Goal: Answer question/provide support

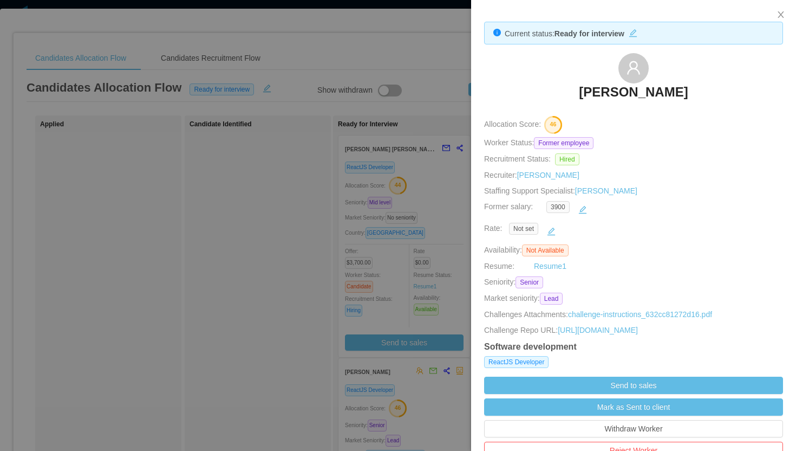
scroll to position [51, 0]
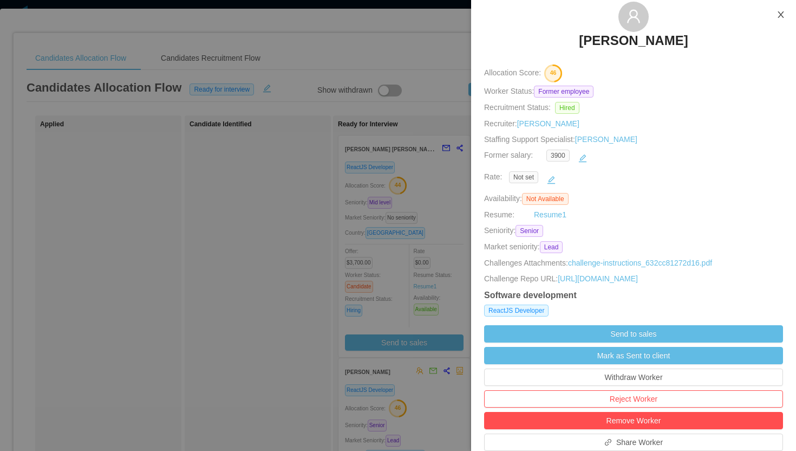
click at [781, 16] on icon "icon: close" at bounding box center [781, 14] width 6 height 7
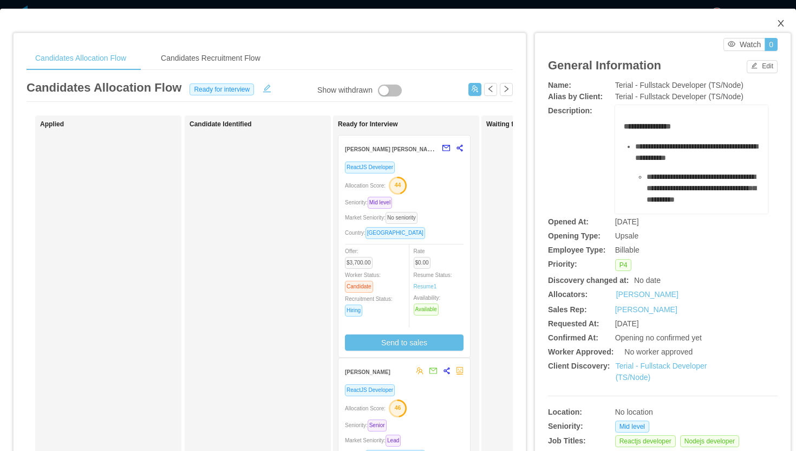
click at [782, 23] on icon "icon: close" at bounding box center [781, 23] width 6 height 7
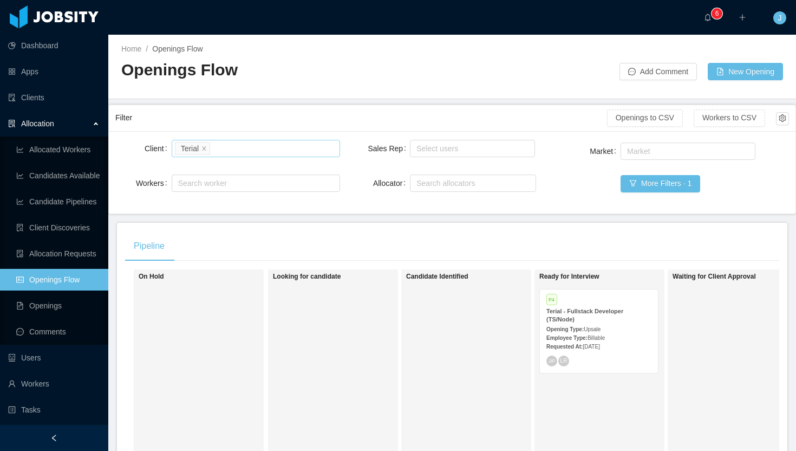
click at [207, 147] on li "Terial" at bounding box center [192, 148] width 35 height 13
click at [203, 147] on icon "icon: close" at bounding box center [204, 147] width 5 height 5
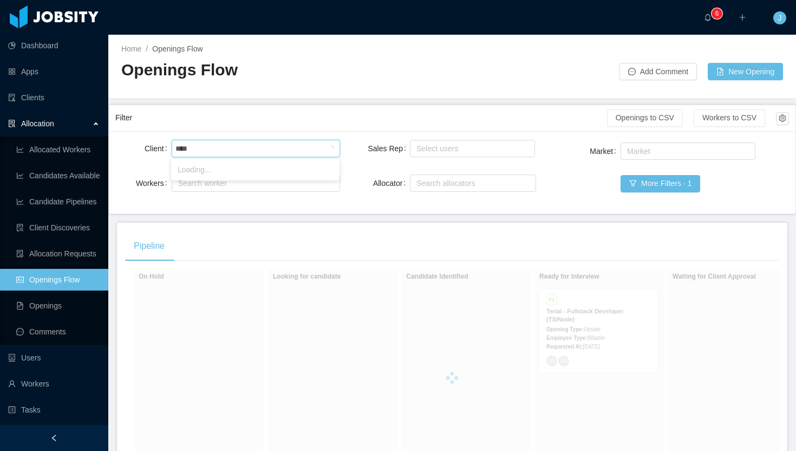
type input "*****"
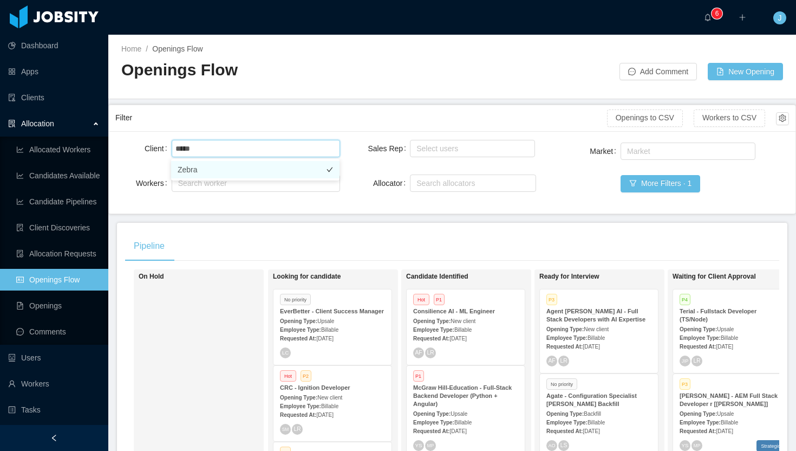
click at [233, 167] on li "Zebra" at bounding box center [255, 169] width 168 height 17
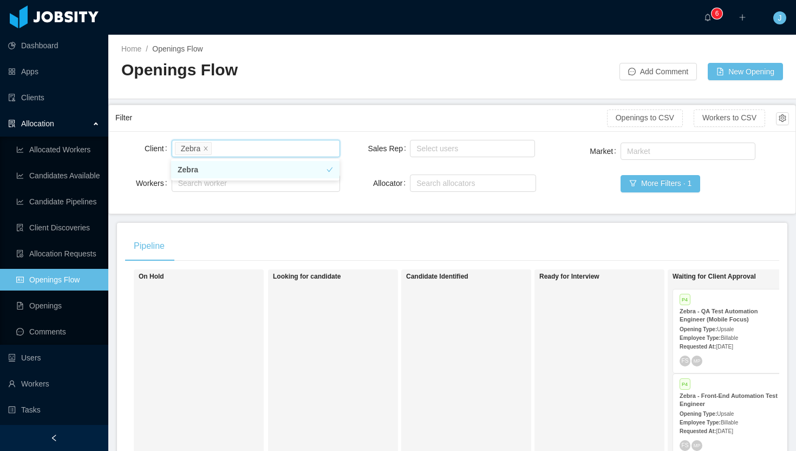
click at [359, 89] on div at bounding box center [452, 89] width 662 height 1
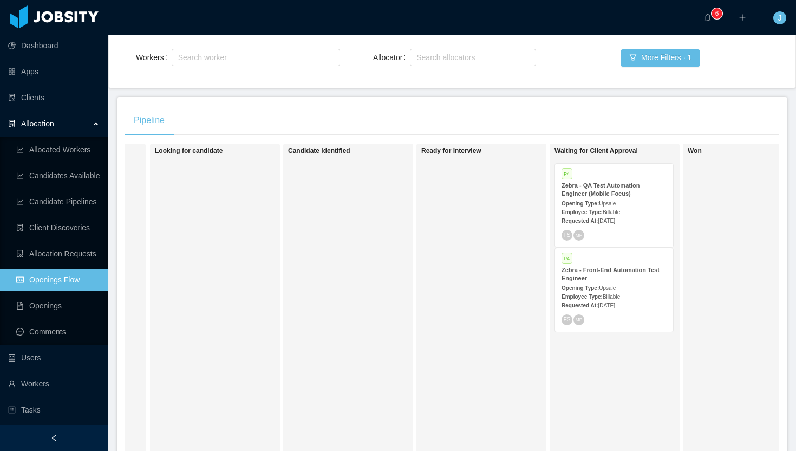
scroll to position [0, 145]
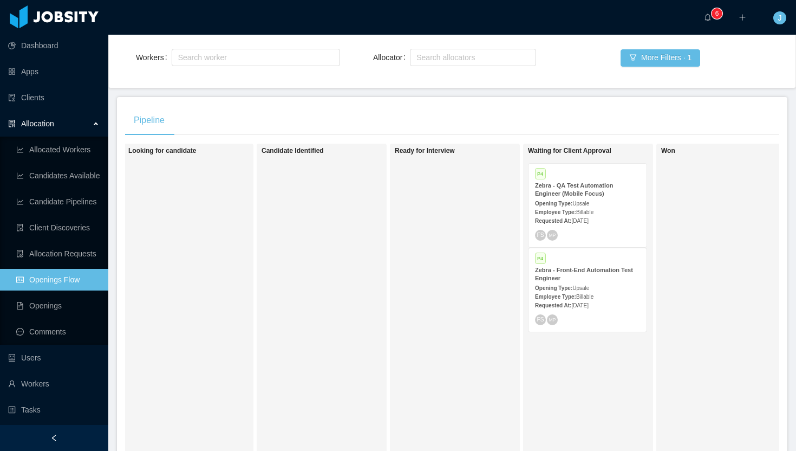
click at [594, 212] on span "Billable" at bounding box center [584, 212] width 17 height 6
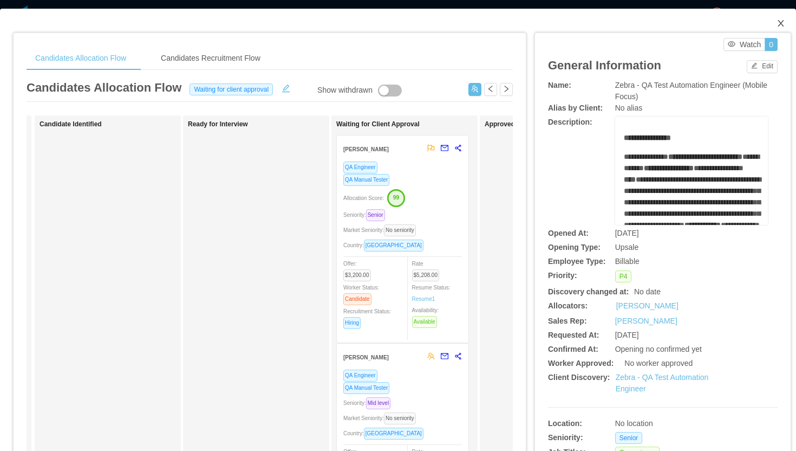
click at [783, 22] on icon "icon: close" at bounding box center [781, 23] width 6 height 7
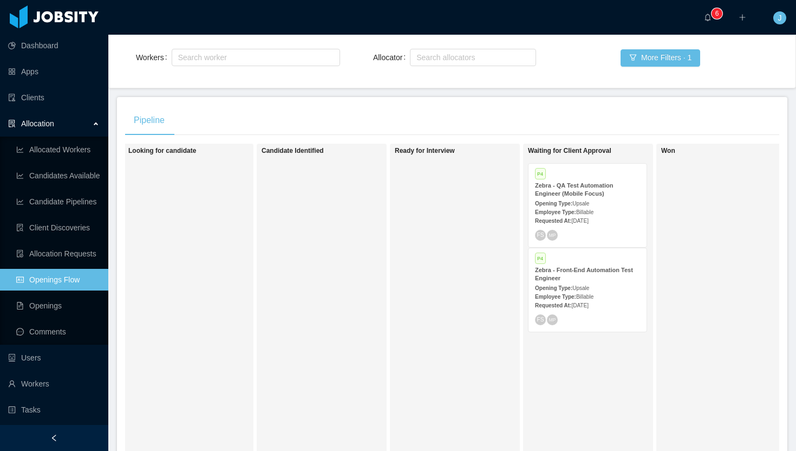
click at [600, 278] on div "Zebra - Front-End Automation Test Engineer" at bounding box center [587, 274] width 105 height 16
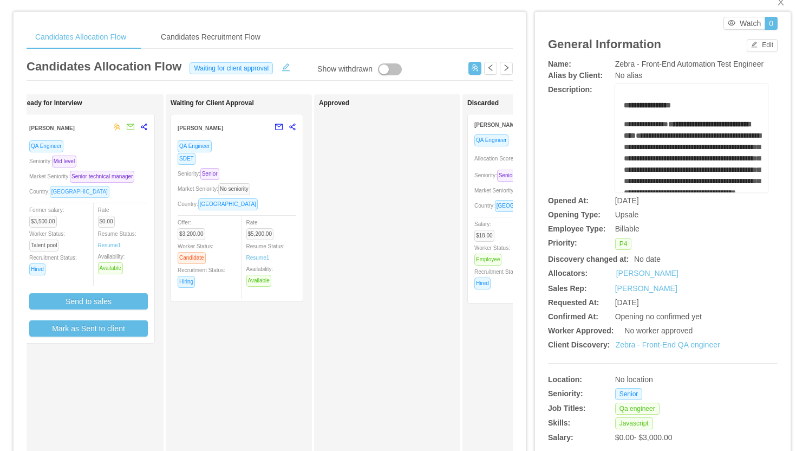
scroll to position [0, 314]
click at [258, 153] on div "SDET" at bounding box center [239, 158] width 119 height 12
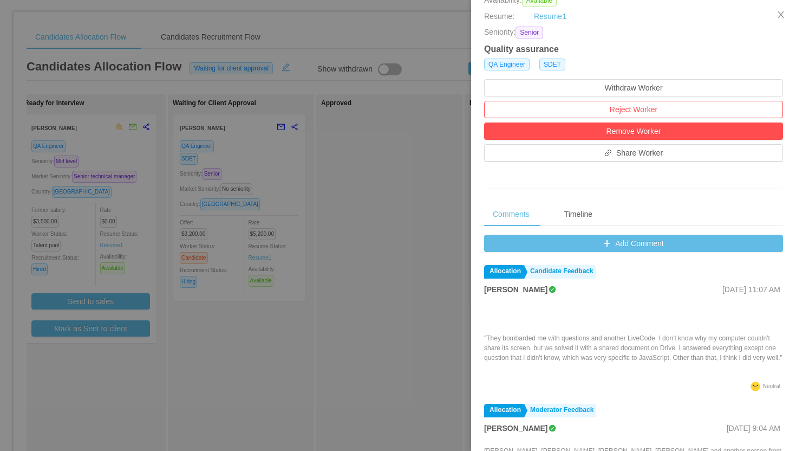
scroll to position [285, 0]
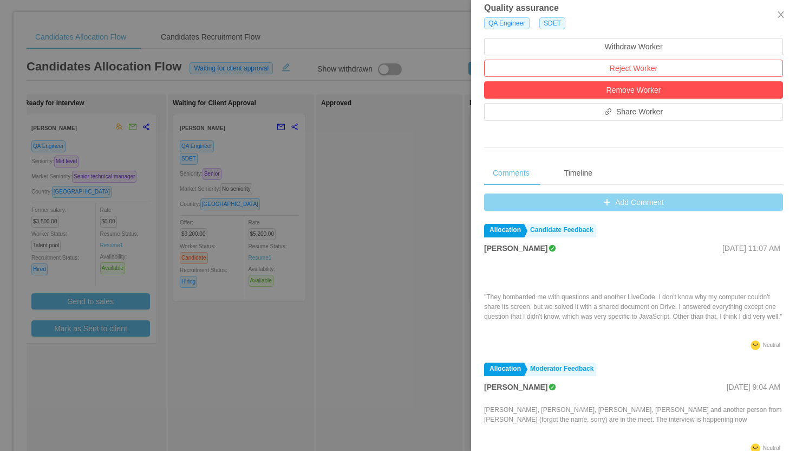
click at [608, 203] on button "Add Comment" at bounding box center [633, 201] width 299 height 17
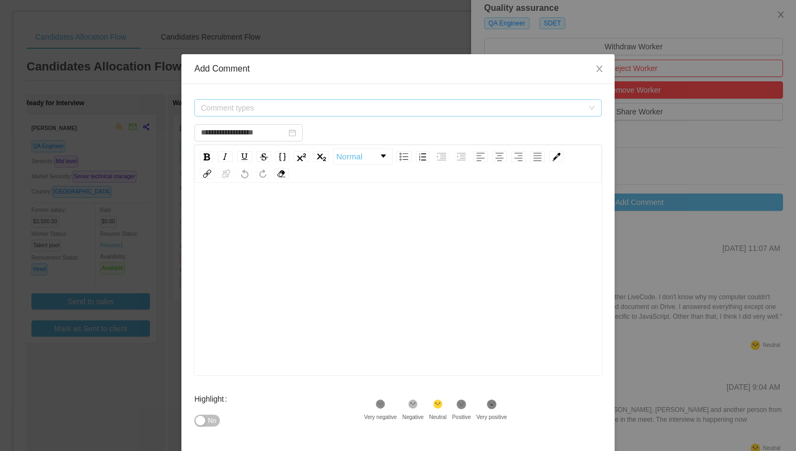
click at [367, 108] on span "Comment types" at bounding box center [392, 107] width 382 height 11
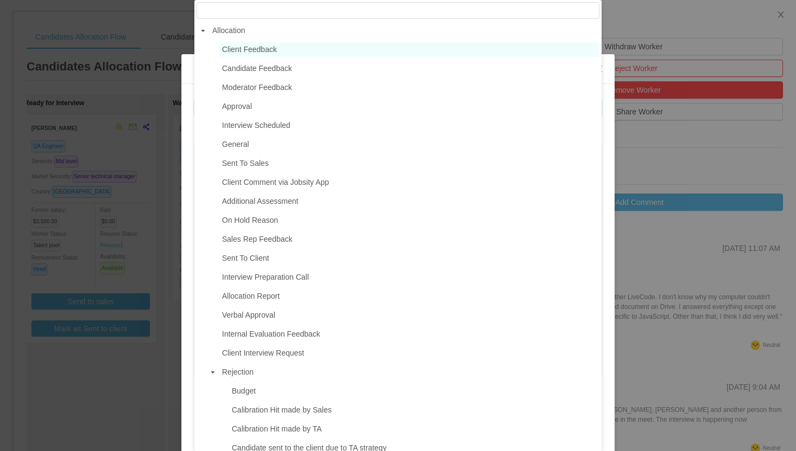
click at [303, 49] on span "Client Feedback" at bounding box center [409, 49] width 380 height 15
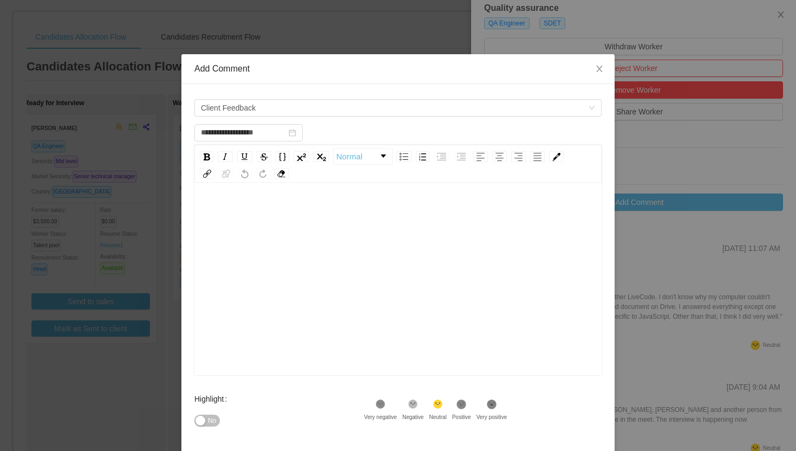
click at [276, 220] on div "rdw-editor" at bounding box center [398, 212] width 391 height 22
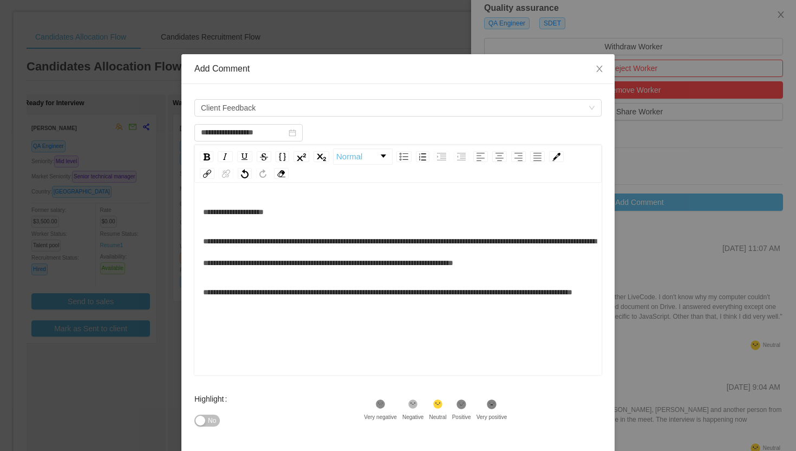
click at [209, 251] on div "**********" at bounding box center [398, 251] width 391 height 43
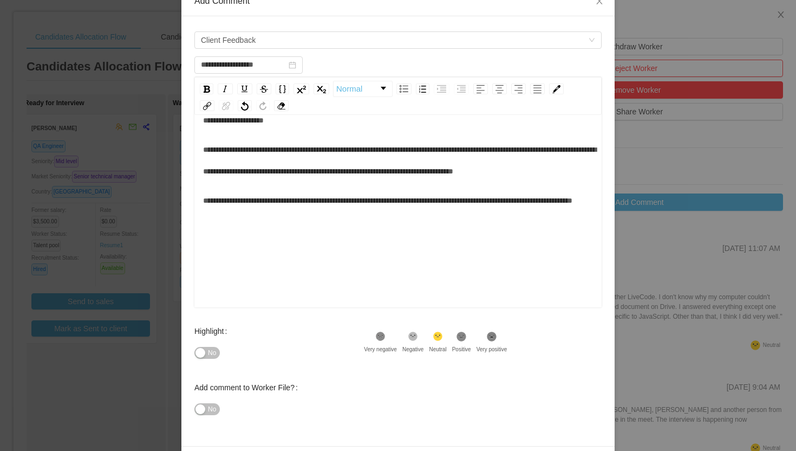
scroll to position [105, 0]
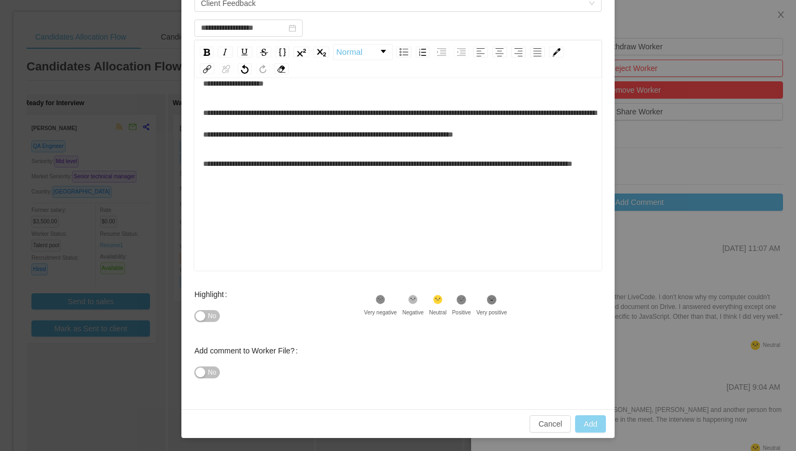
click at [591, 422] on button "Add" at bounding box center [590, 423] width 31 height 17
type input "**********"
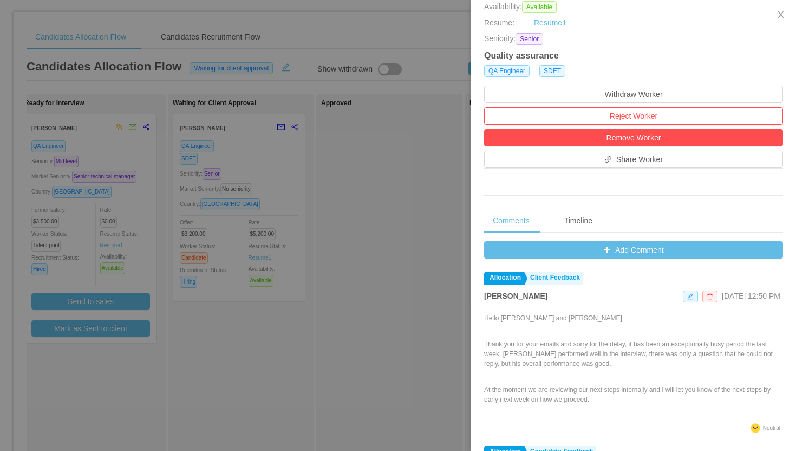
scroll to position [234, 0]
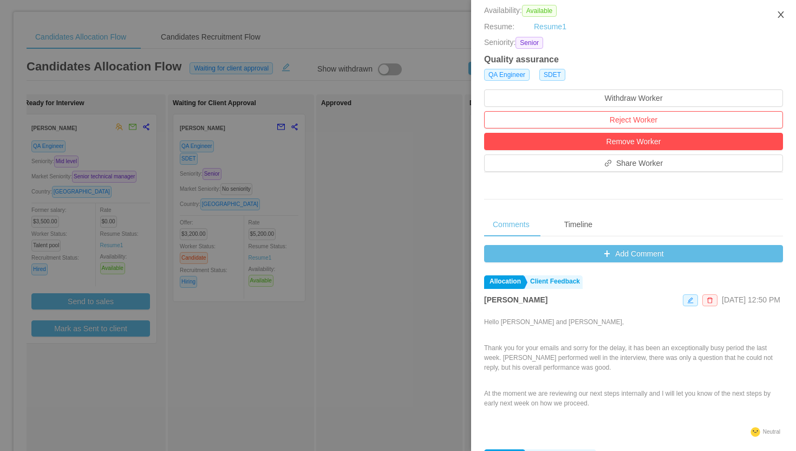
click at [781, 14] on icon "icon: close" at bounding box center [781, 14] width 9 height 9
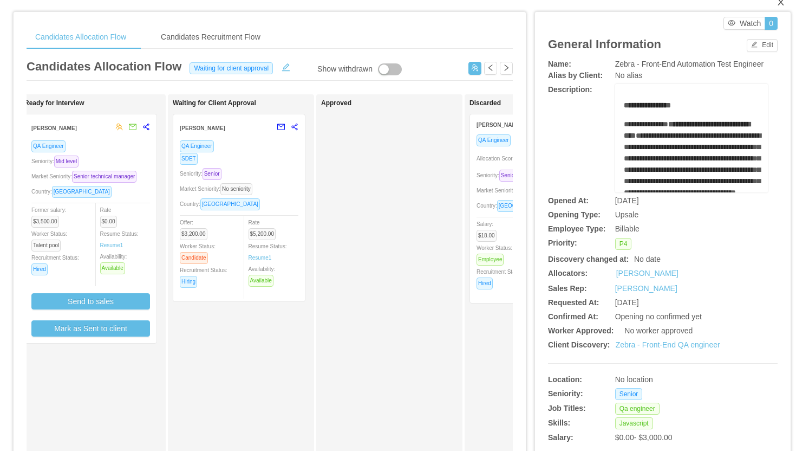
click at [781, 5] on icon "icon: close" at bounding box center [781, 2] width 9 height 9
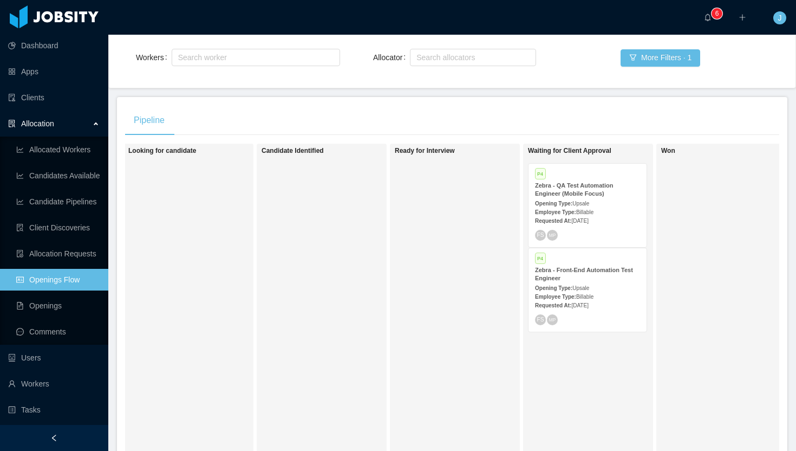
click at [582, 189] on strong "Zebra - QA Test Automation Engineer (Mobile Focus)" at bounding box center [574, 189] width 78 height 15
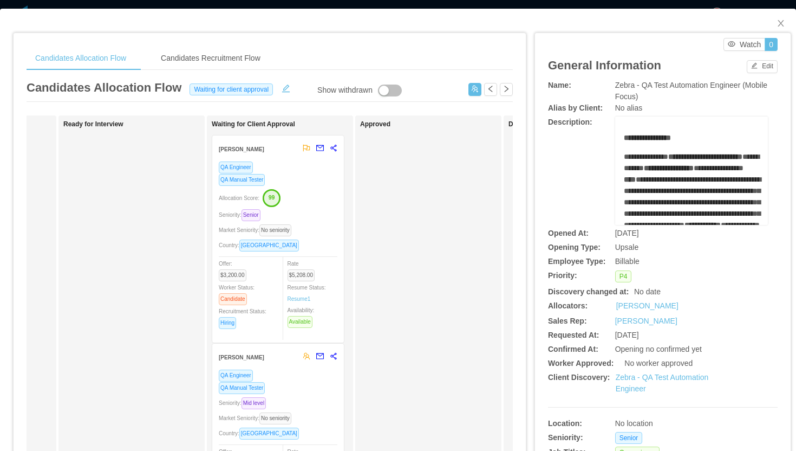
scroll to position [0, 281]
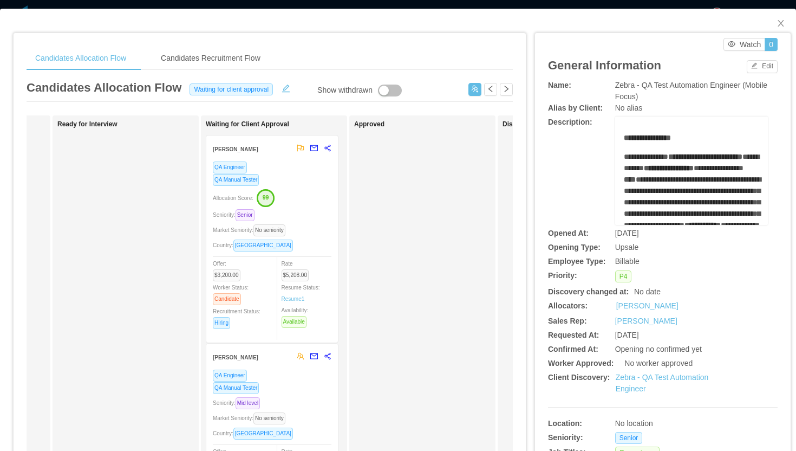
click at [311, 201] on div "Allocation Score: 99" at bounding box center [272, 197] width 119 height 17
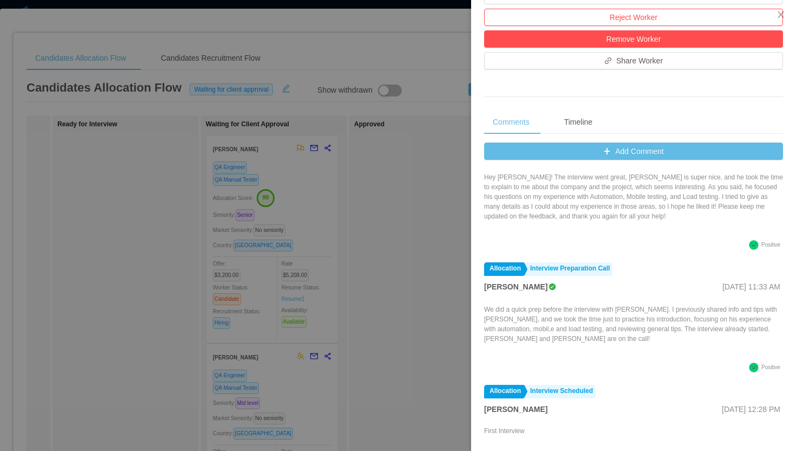
scroll to position [0, 0]
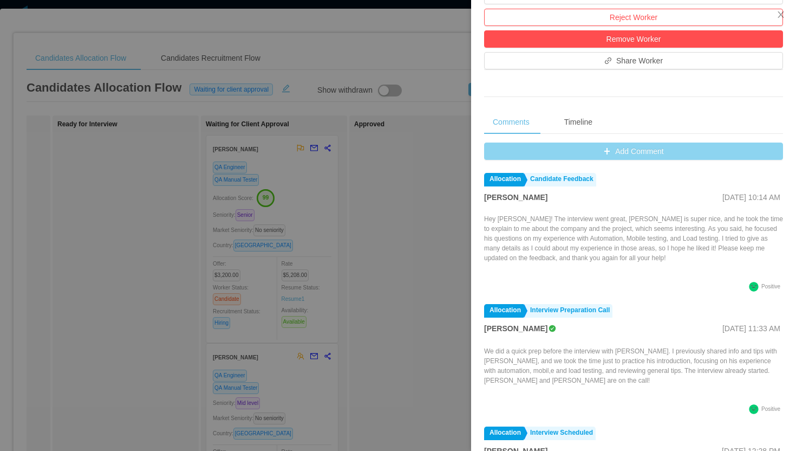
click at [627, 150] on button "Add Comment" at bounding box center [633, 150] width 299 height 17
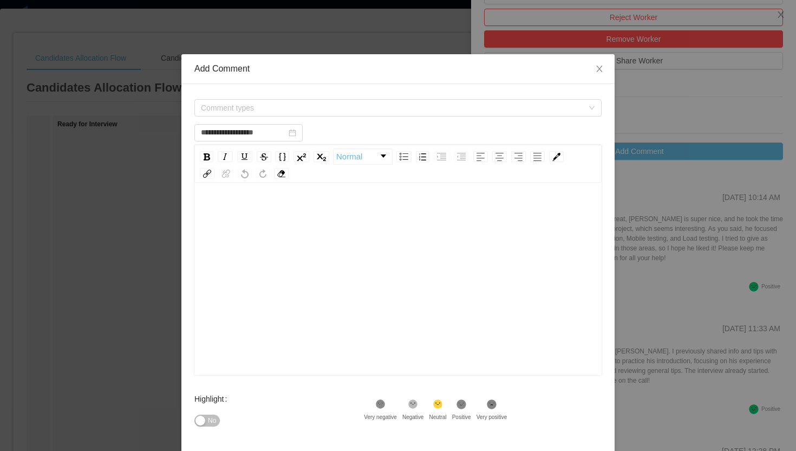
click at [367, 220] on div "rdw-editor" at bounding box center [398, 212] width 391 height 22
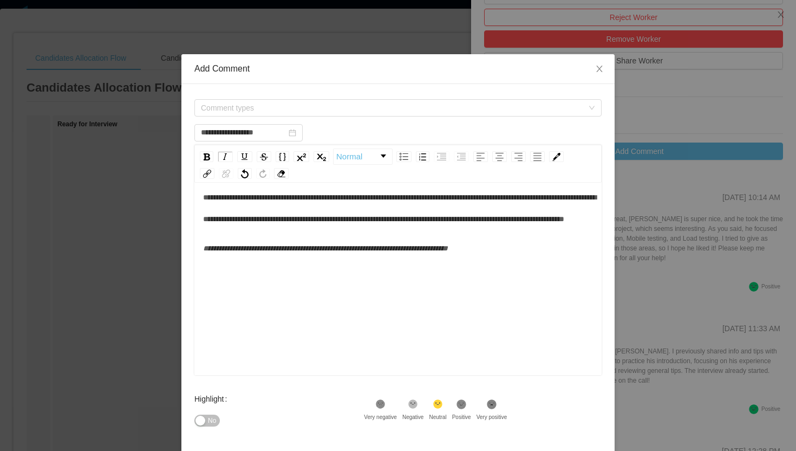
scroll to position [17, 0]
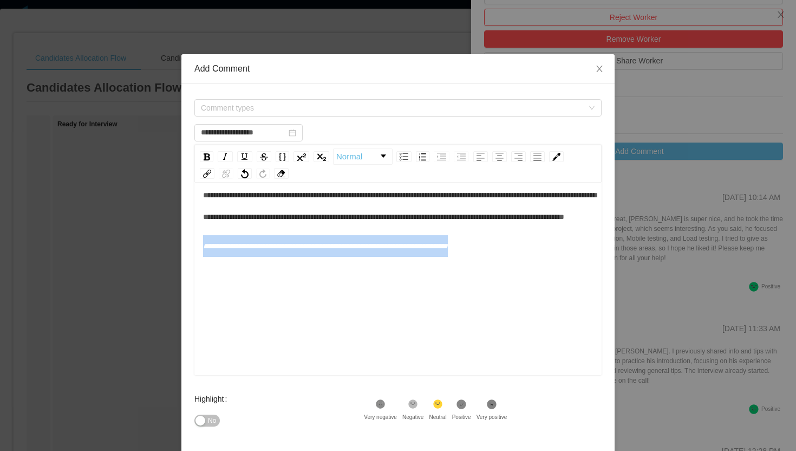
click at [320, 257] on div "**********" at bounding box center [398, 246] width 391 height 22
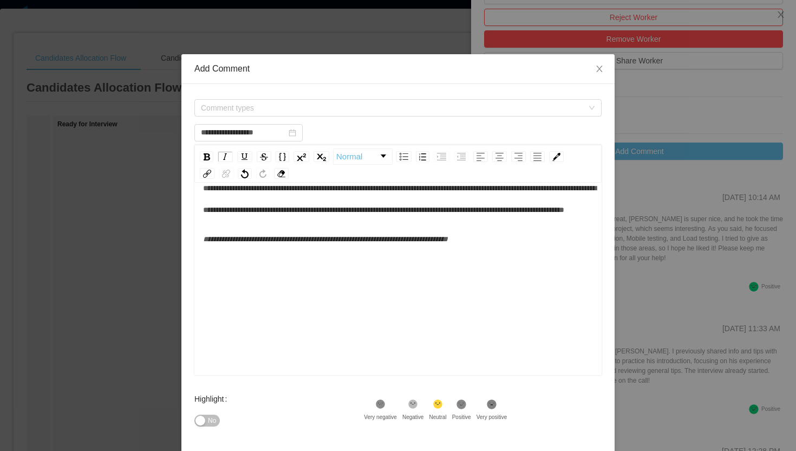
scroll to position [0, 0]
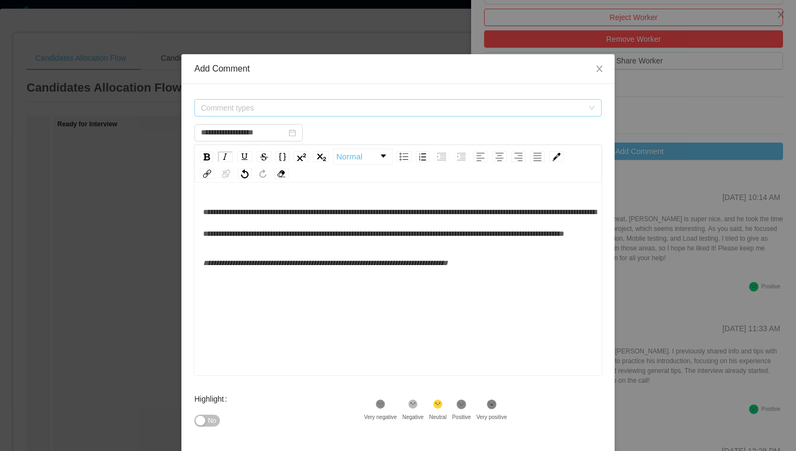
click at [293, 107] on span "Comment types" at bounding box center [392, 107] width 382 height 11
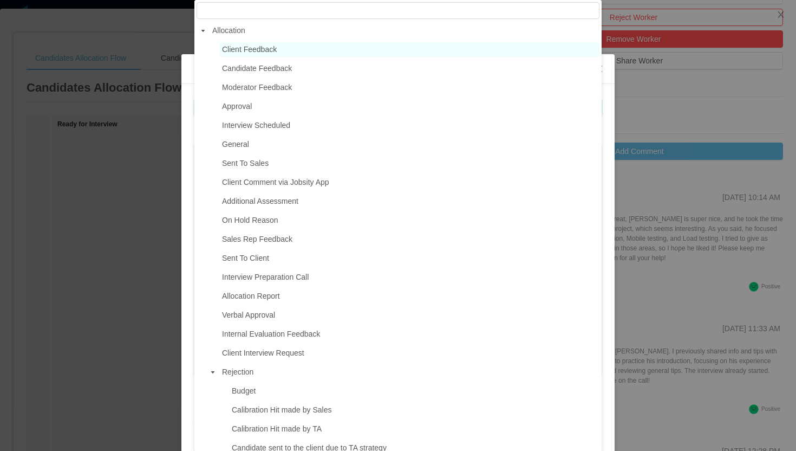
click at [281, 51] on span "Client Feedback" at bounding box center [409, 49] width 380 height 15
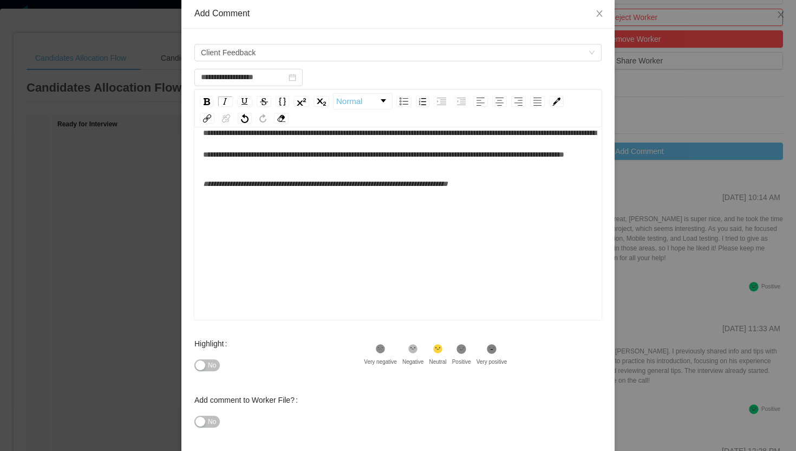
scroll to position [105, 0]
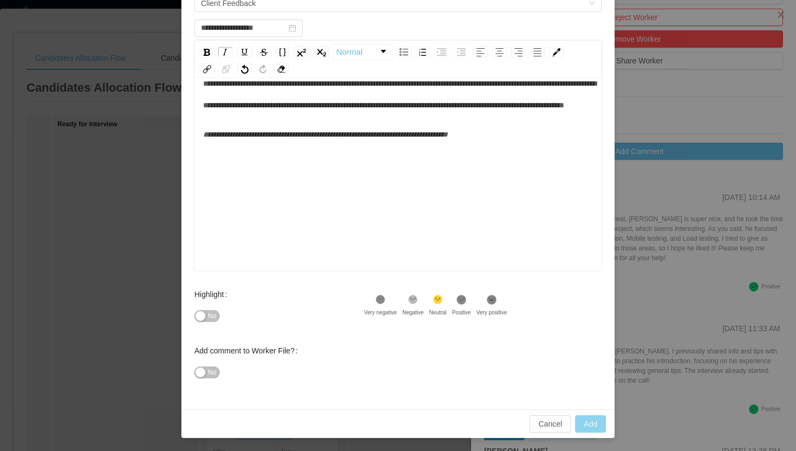
click at [594, 424] on button "Add" at bounding box center [590, 423] width 31 height 17
click at [393, 190] on div "**********" at bounding box center [398, 168] width 391 height 190
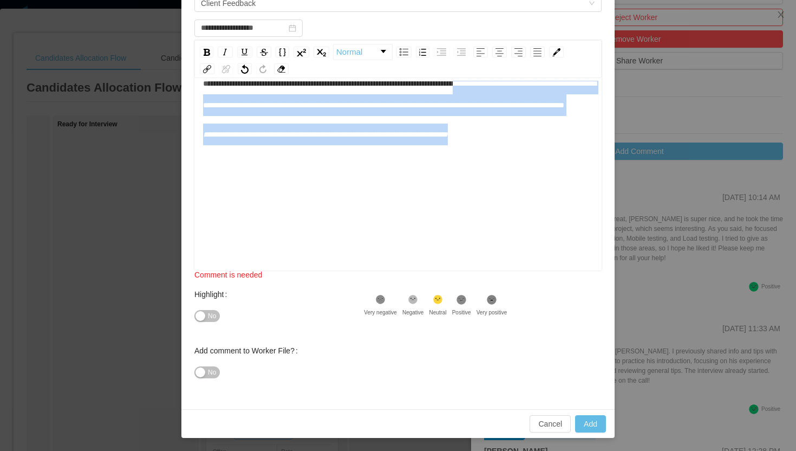
scroll to position [22, 0]
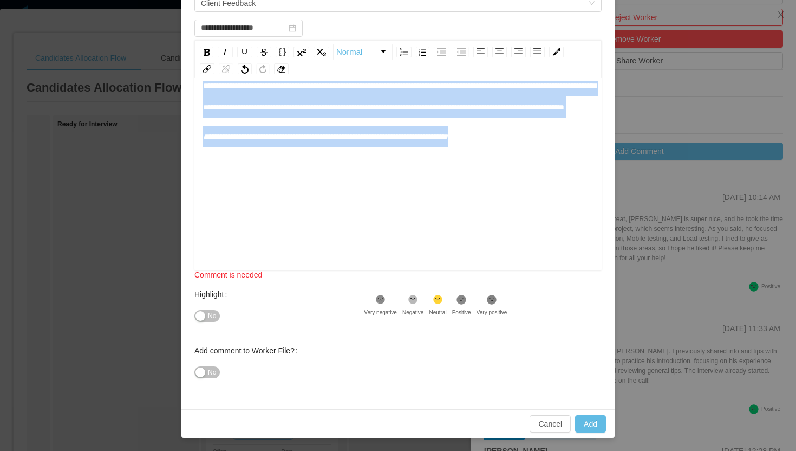
copy div "**********"
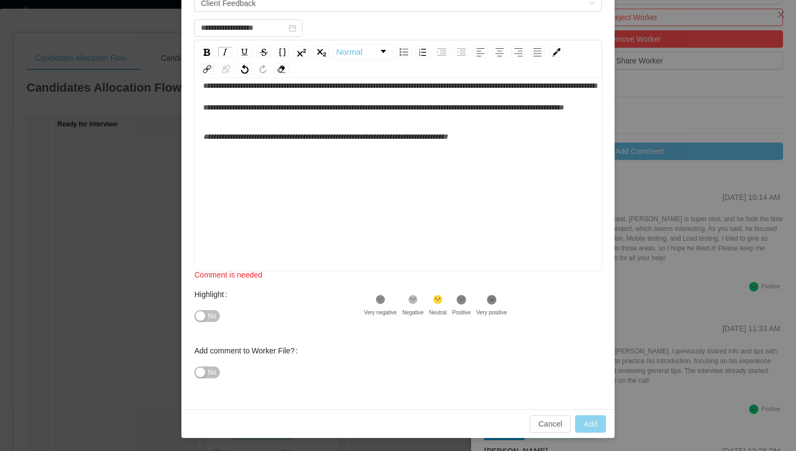
type input "**********"
click at [592, 426] on button "Add" at bounding box center [590, 423] width 31 height 17
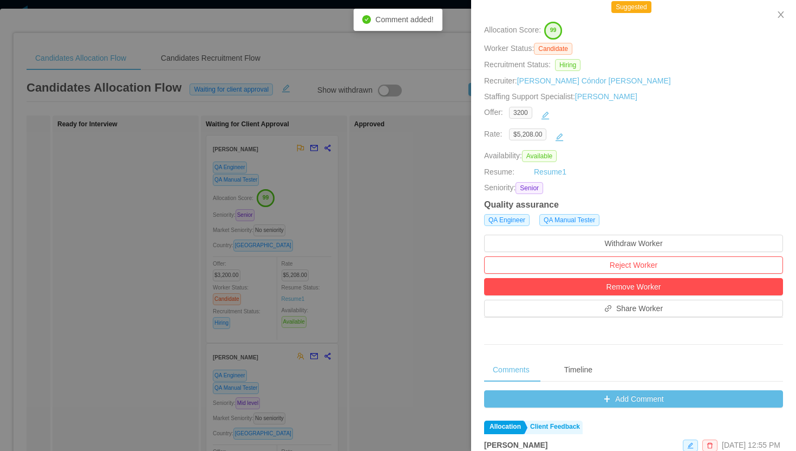
scroll to position [30, 0]
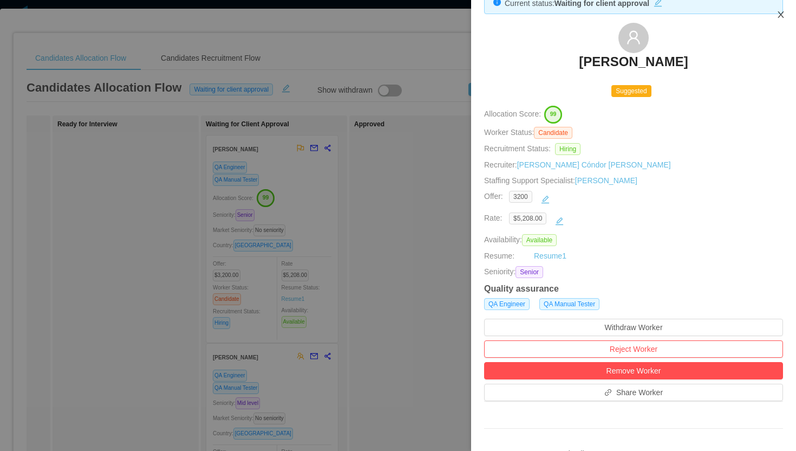
click at [783, 15] on icon "icon: close" at bounding box center [781, 14] width 9 height 9
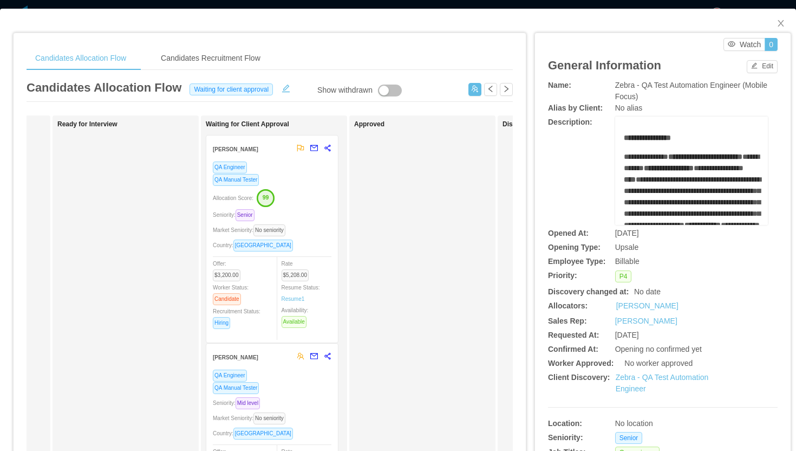
click at [288, 394] on div "QA Engineer QA Manual Tester Seniority: Mid level Market Seniority: No seniorit…" at bounding box center [272, 446] width 119 height 155
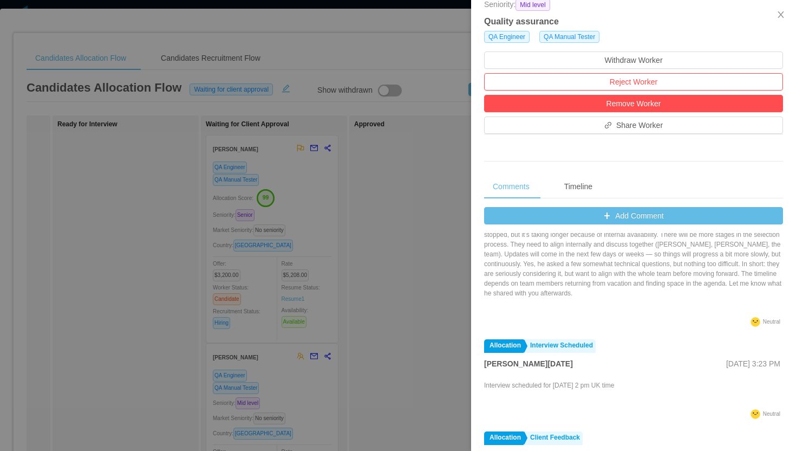
scroll to position [132, 0]
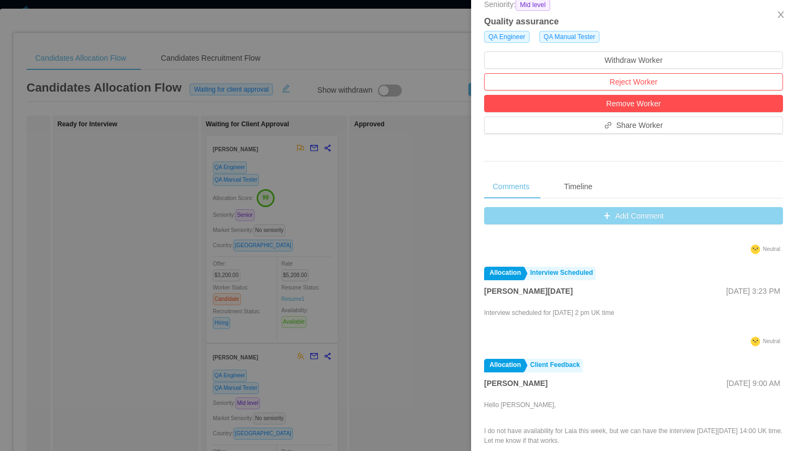
click at [628, 215] on button "Add Comment" at bounding box center [633, 215] width 299 height 17
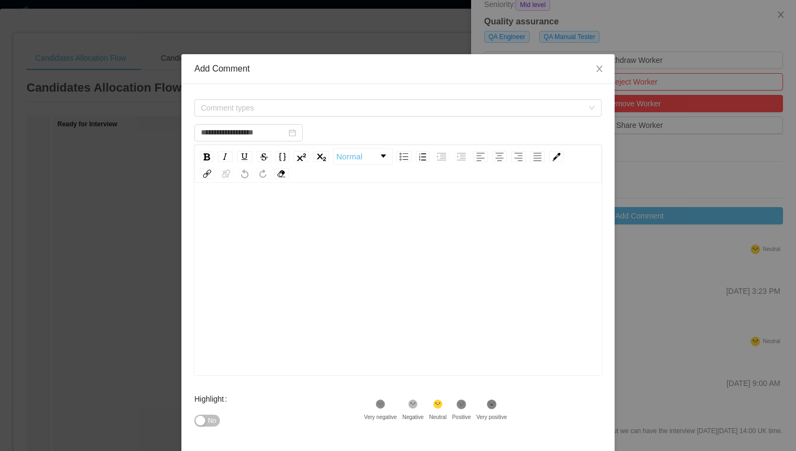
click at [335, 237] on div "rdw-editor" at bounding box center [398, 296] width 391 height 190
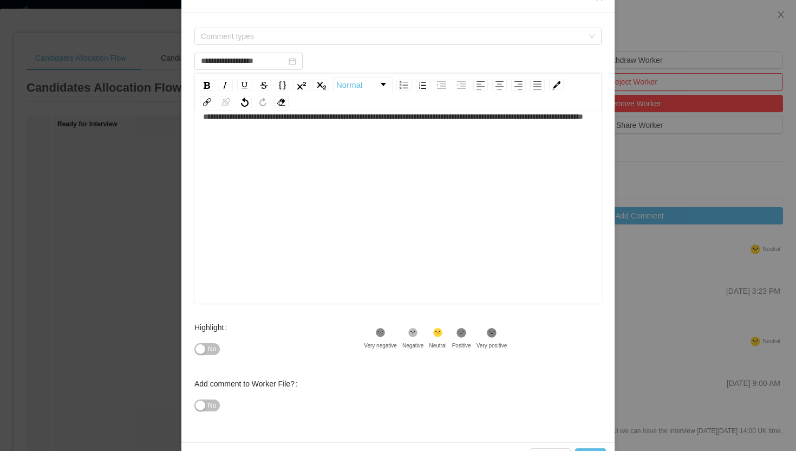
scroll to position [74, 0]
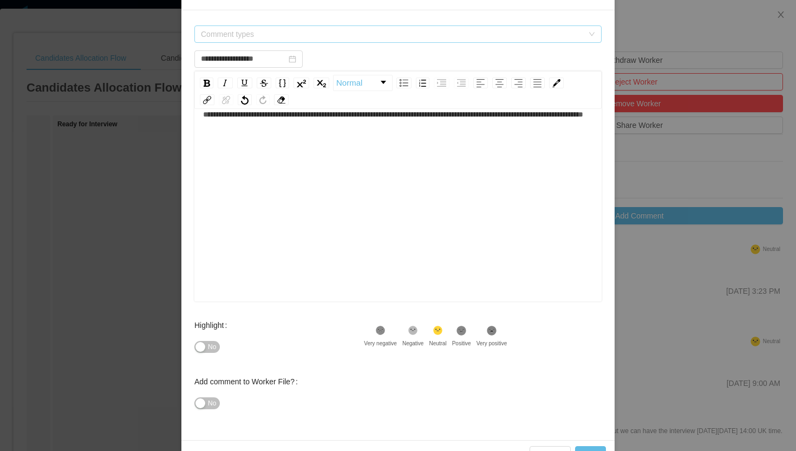
click at [308, 33] on span "Comment types" at bounding box center [392, 34] width 382 height 11
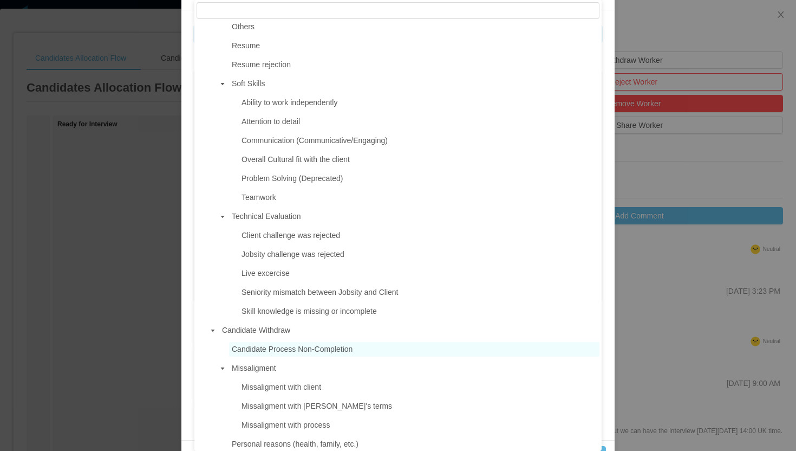
scroll to position [647, 0]
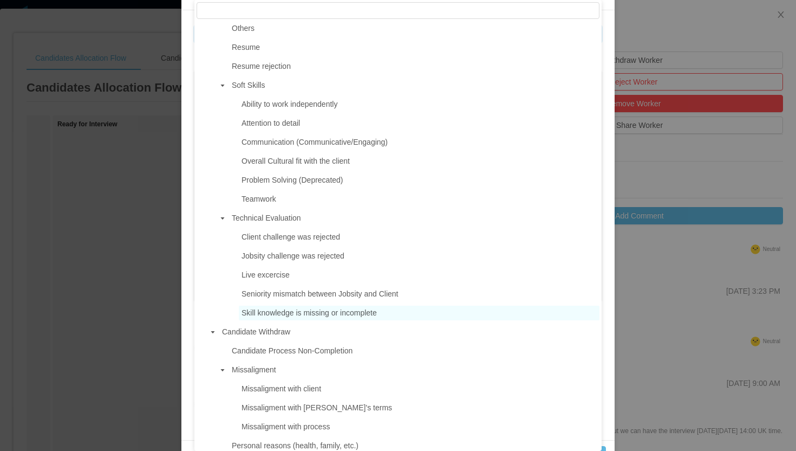
click at [297, 315] on span "Skill knowledge is missing or incomplete" at bounding box center [309, 312] width 135 height 9
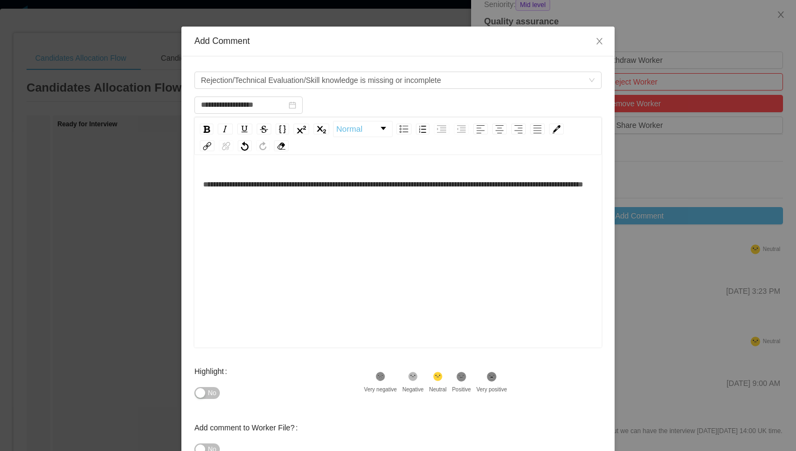
scroll to position [105, 0]
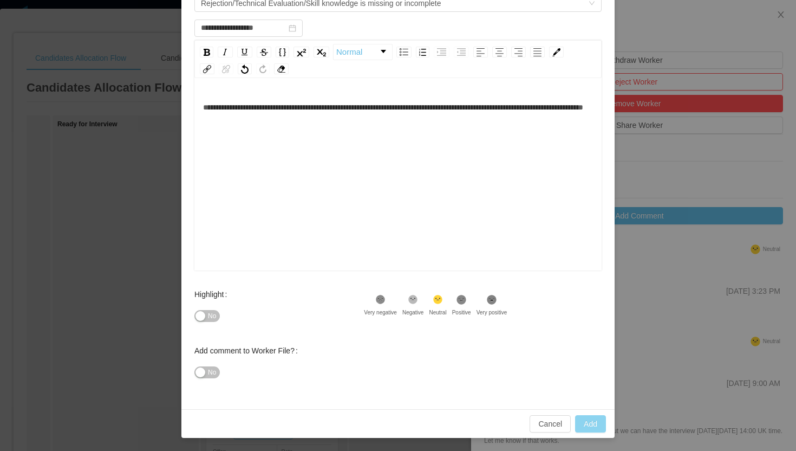
click at [594, 420] on button "Add" at bounding box center [590, 423] width 31 height 17
click at [416, 228] on div "**********" at bounding box center [398, 191] width 391 height 190
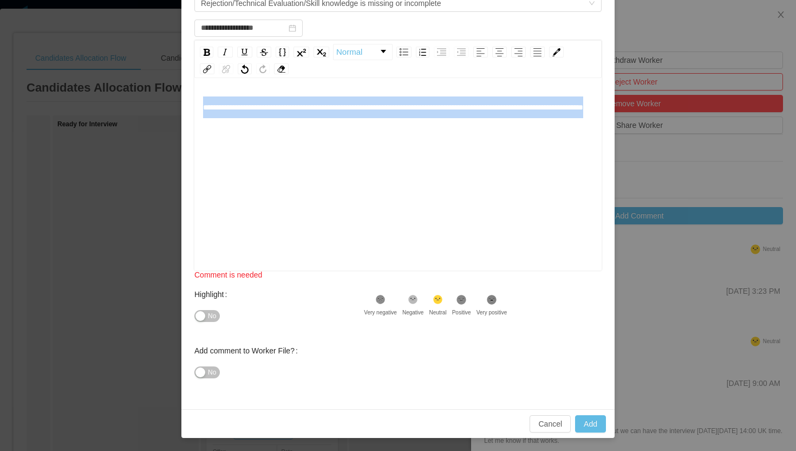
copy span "**********"
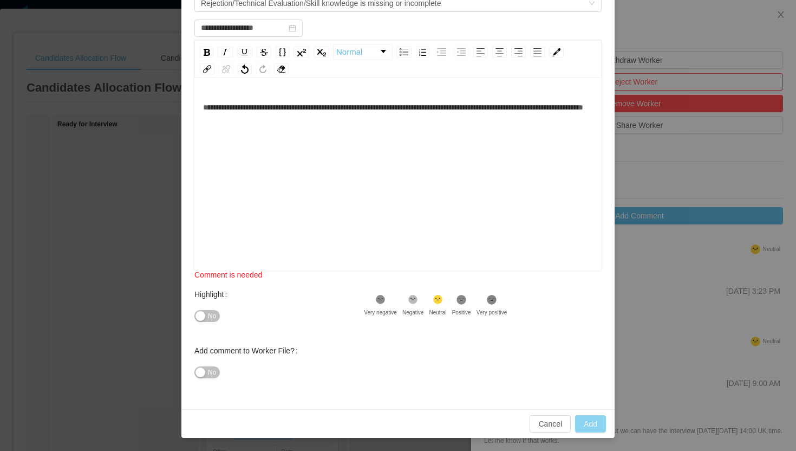
type input "**********"
click at [594, 423] on button "Add" at bounding box center [590, 423] width 31 height 17
